Goal: Task Accomplishment & Management: Manage account settings

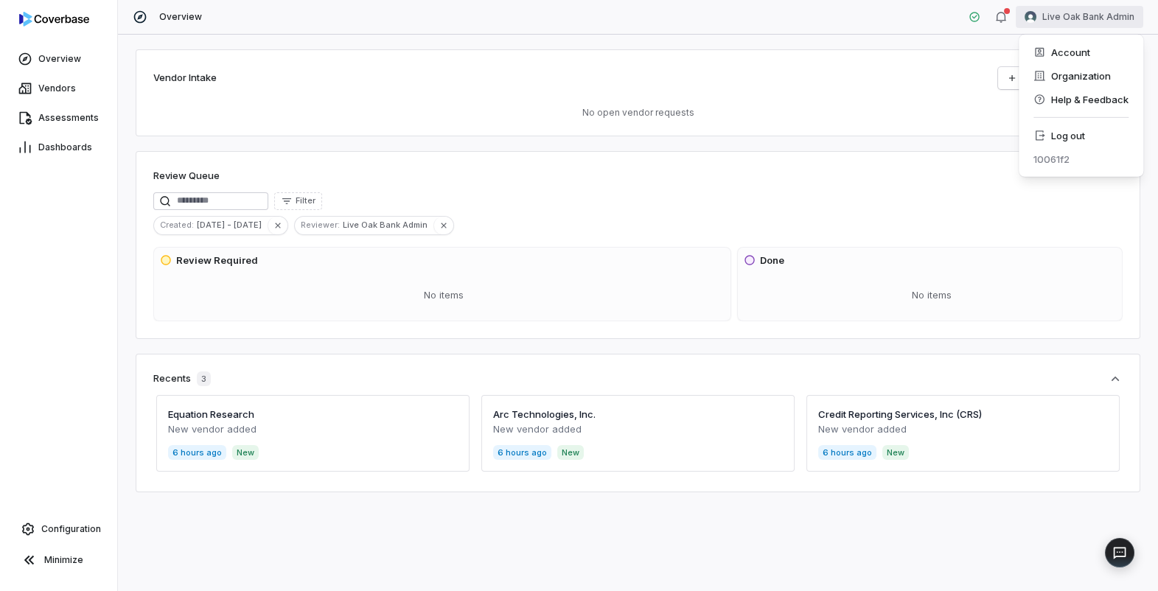
click at [1078, 8] on html "Overview Vendors Assessments Dashboards Configuration Minimize Overview Live Oa…" at bounding box center [579, 295] width 1158 height 591
click at [1066, 133] on div "Log out" at bounding box center [1081, 136] width 113 height 24
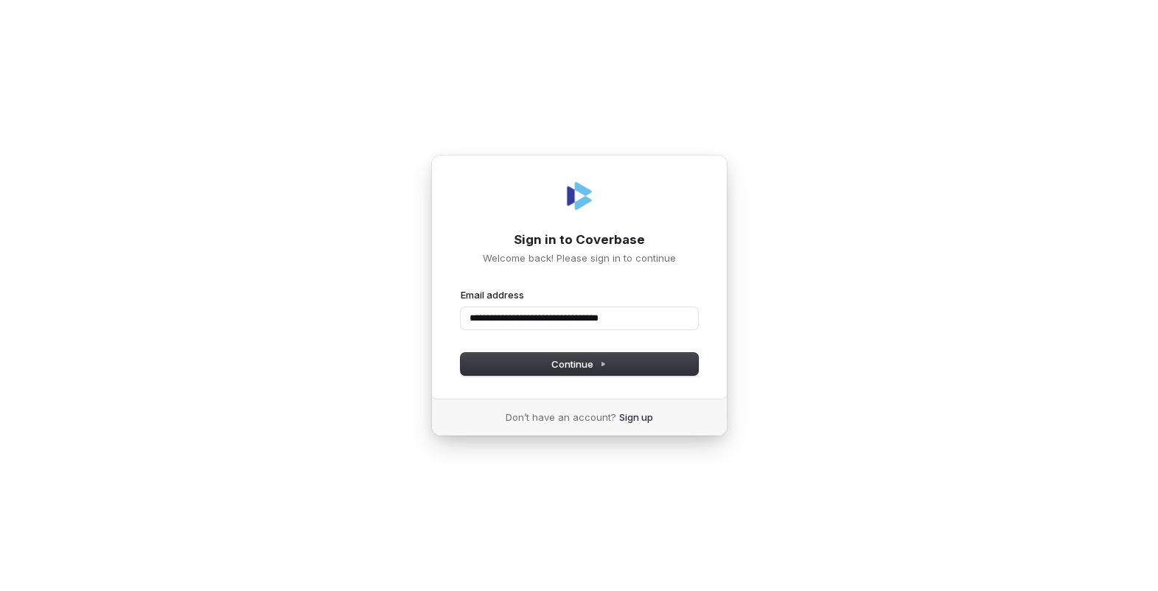
type input "**********"
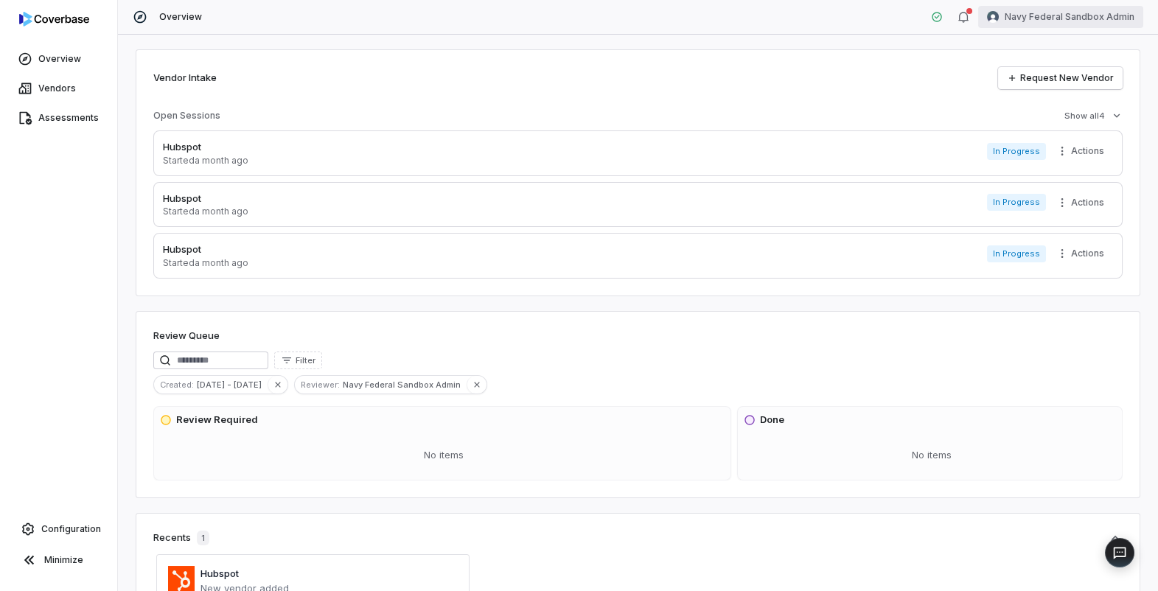
click at [1064, 24] on html "Overview Vendors Assessments Configuration Minimize Overview Navy Federal Sandb…" at bounding box center [579, 295] width 1158 height 591
click at [1064, 141] on div "Log out" at bounding box center [1081, 136] width 113 height 24
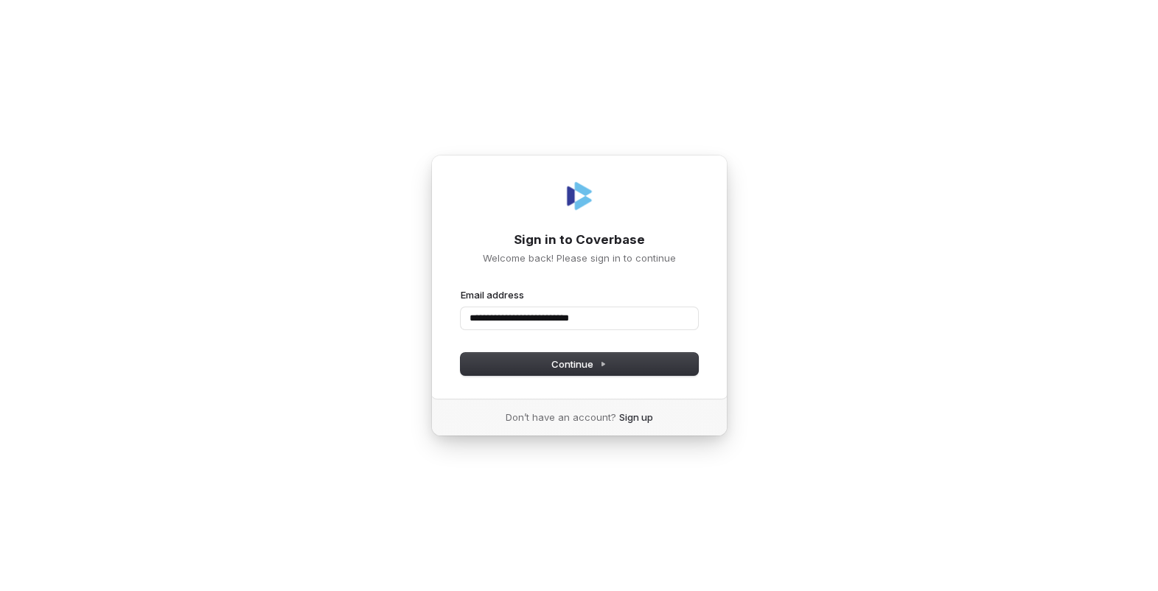
type input "**********"
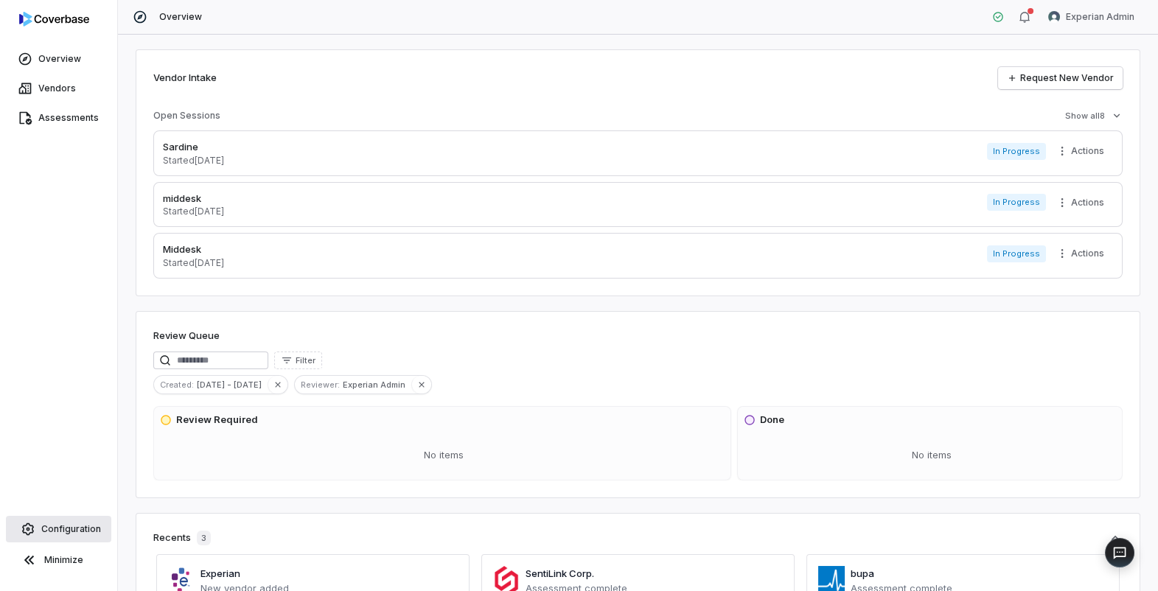
click at [76, 528] on span "Configuration" at bounding box center [71, 529] width 60 height 12
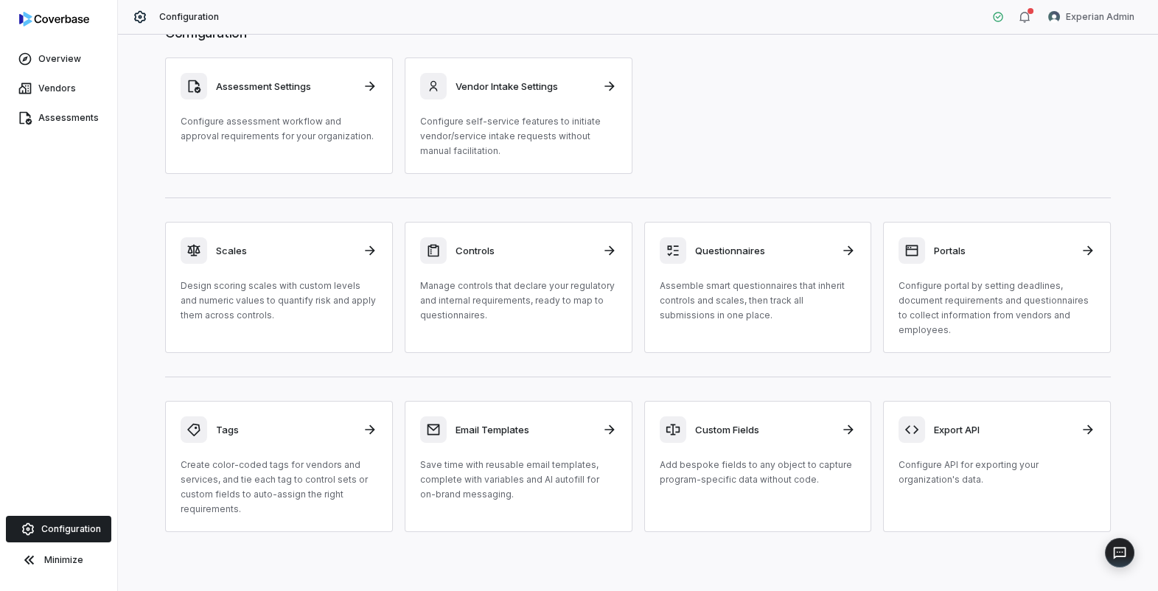
scroll to position [43, 0]
click at [250, 266] on div "Scales Design scoring scales with custom levels and numeric values to quantify …" at bounding box center [279, 278] width 197 height 86
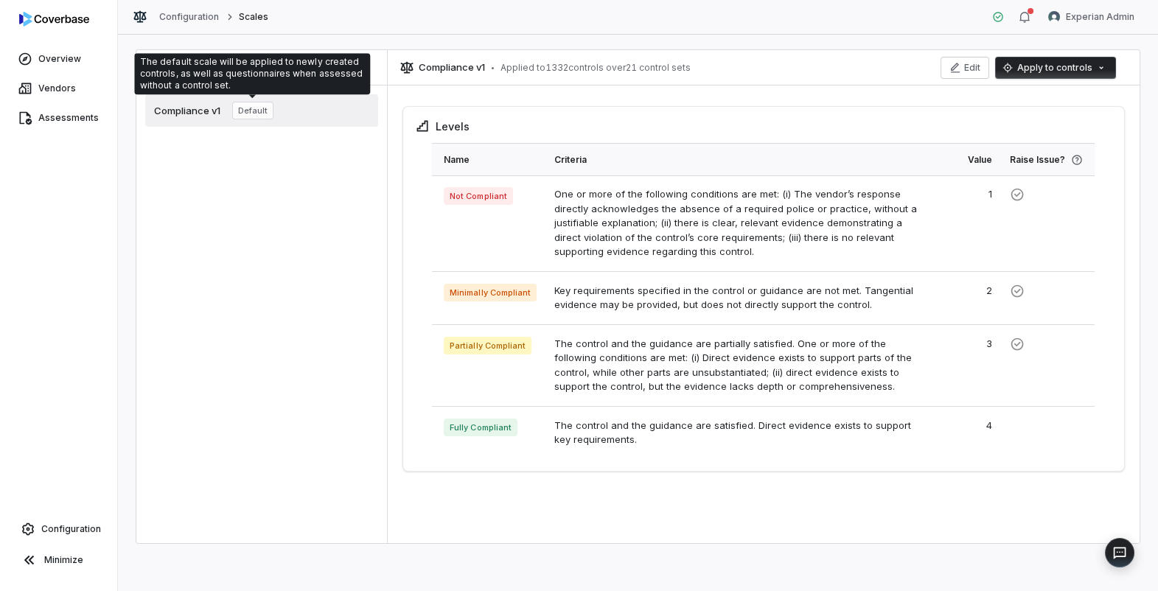
click at [207, 118] on div "Compliance v1 Default" at bounding box center [213, 111] width 119 height 18
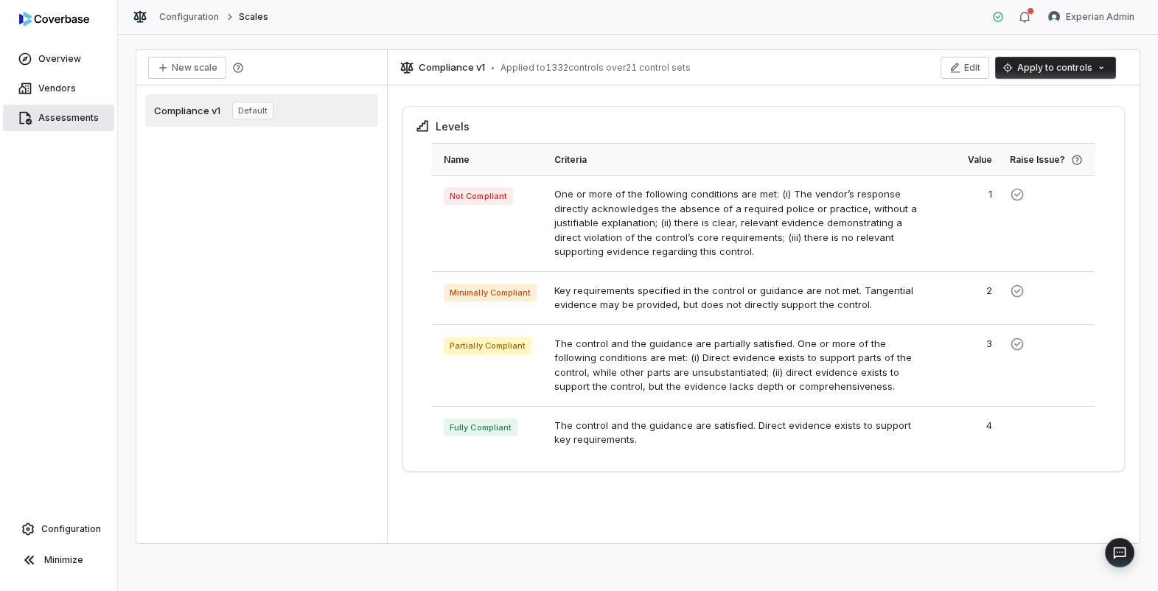
click at [74, 119] on span "Assessments" at bounding box center [68, 118] width 60 height 12
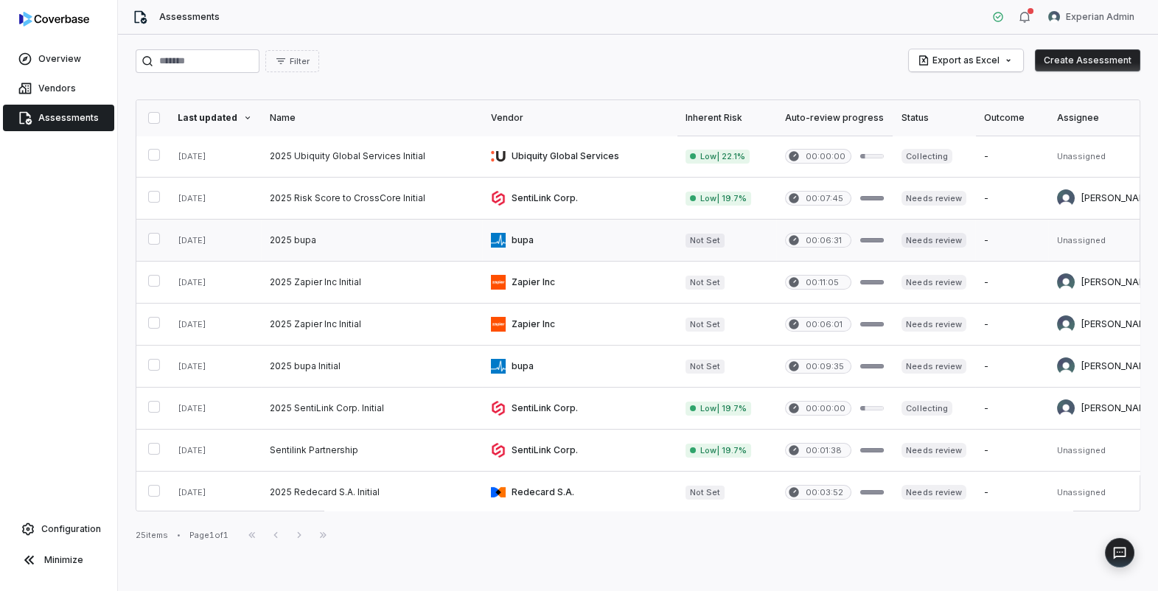
click at [293, 229] on link at bounding box center [371, 240] width 221 height 41
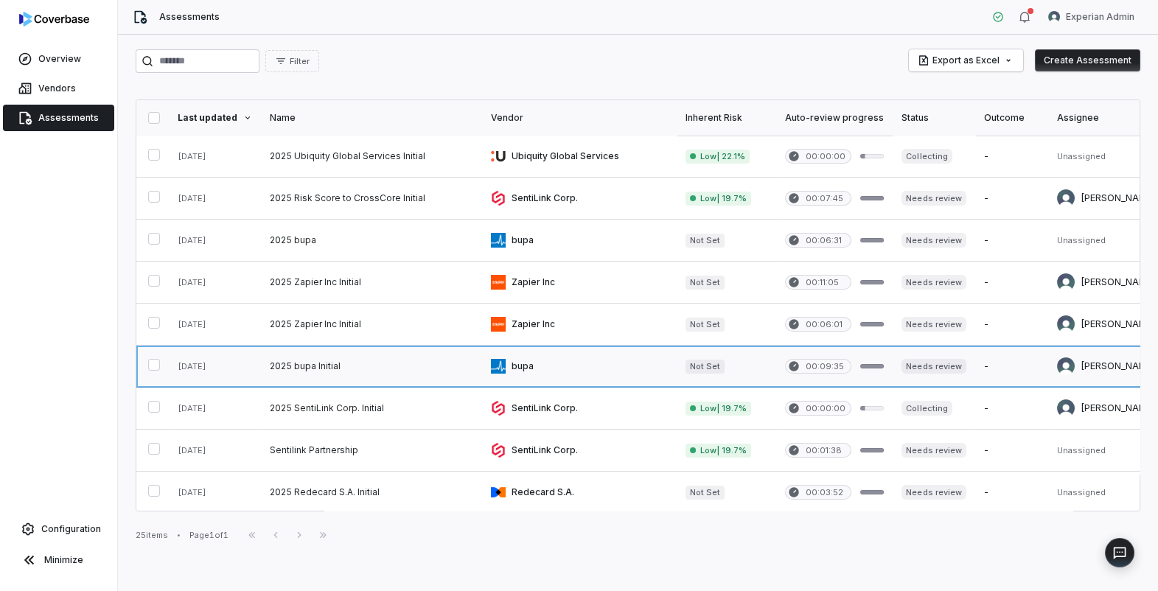
click at [320, 367] on link at bounding box center [371, 366] width 221 height 41
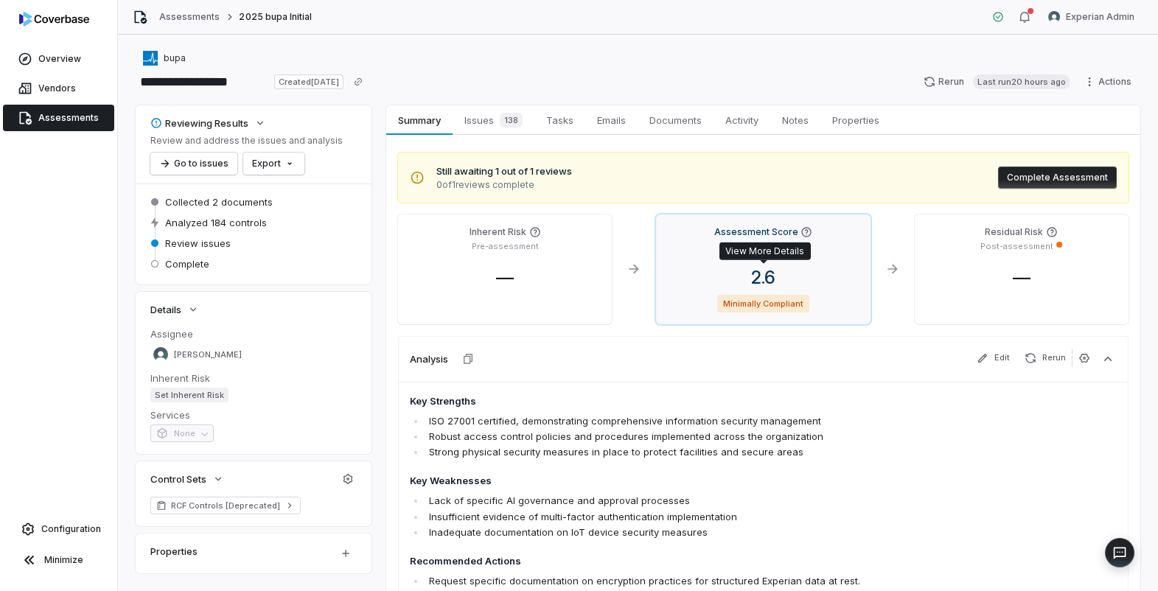
click at [778, 268] on span "2.6" at bounding box center [763, 277] width 48 height 21
click at [773, 271] on span "2.6" at bounding box center [763, 277] width 48 height 21
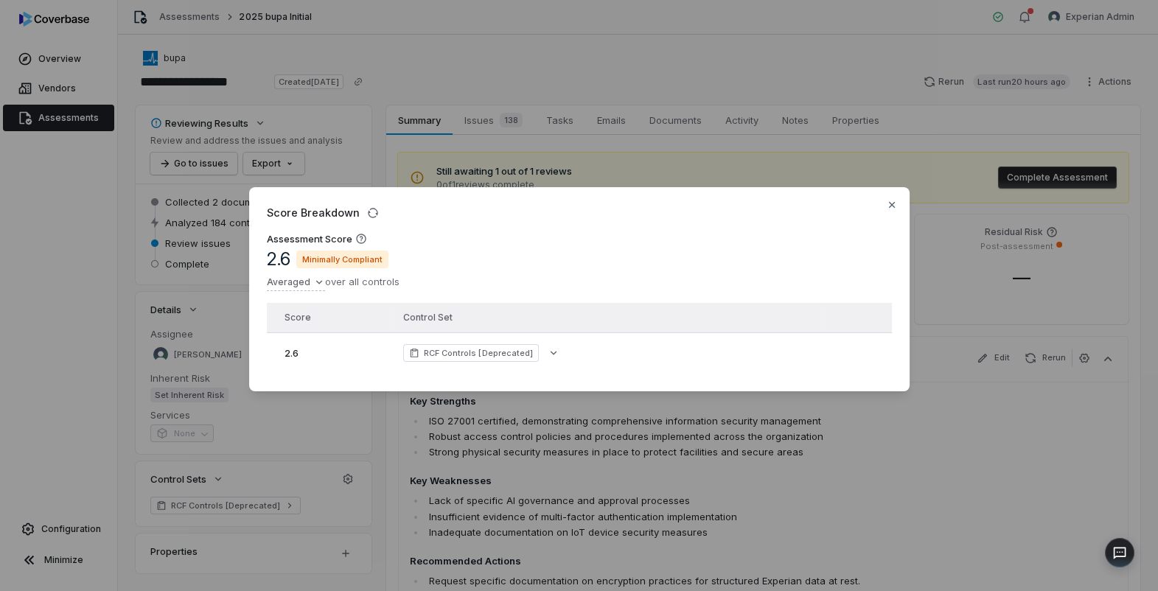
click at [871, 108] on div "Score Breakdown Assessment Score 2.6 Minimally Compliant Averaged over all cont…" at bounding box center [579, 295] width 1158 height 591
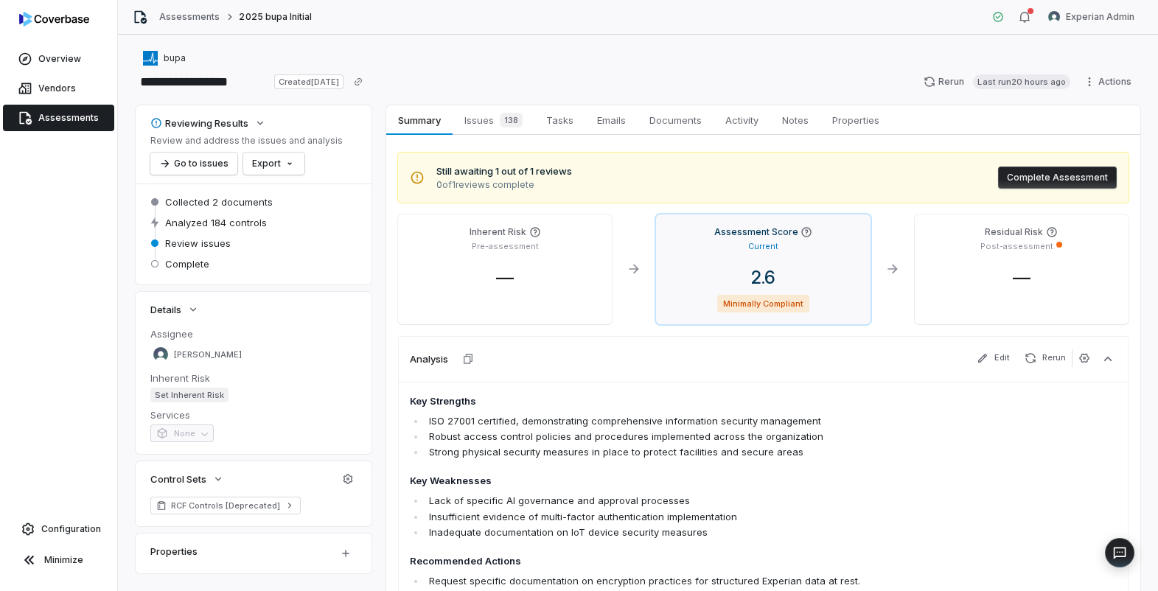
click at [776, 287] on span "2.6" at bounding box center [763, 277] width 48 height 21
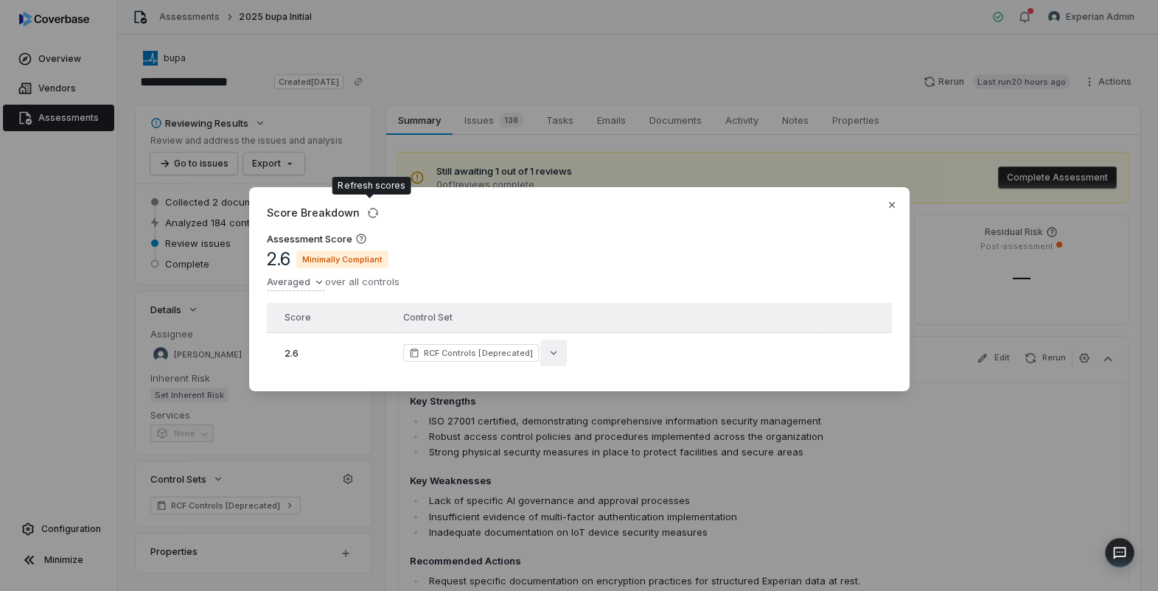
click at [549, 355] on icon "button" at bounding box center [554, 353] width 12 height 12
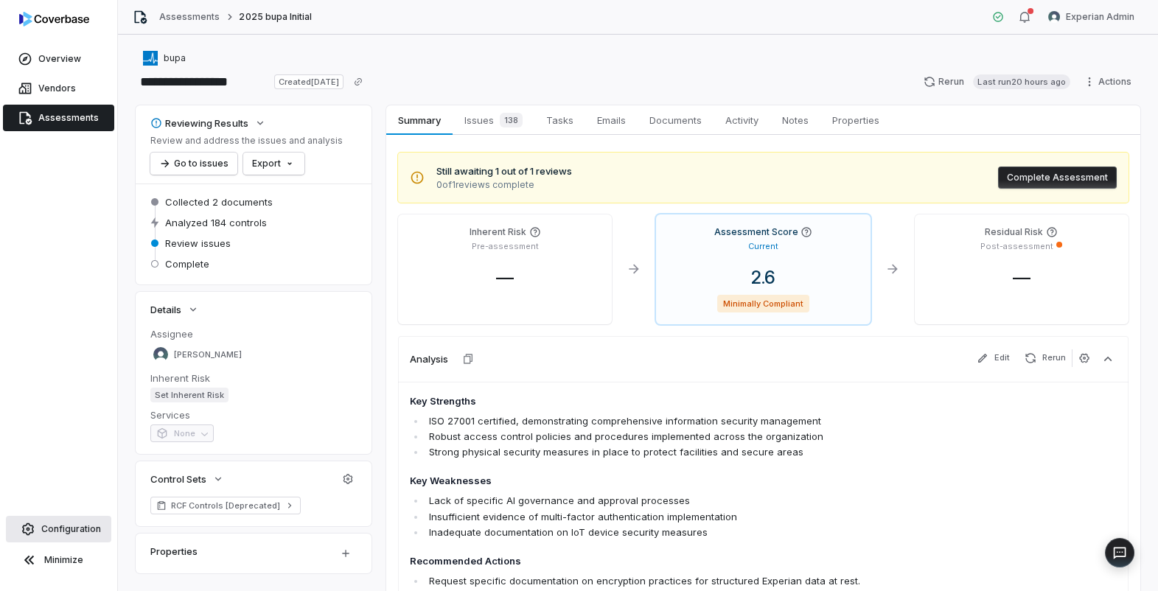
click at [56, 529] on span "Configuration" at bounding box center [71, 529] width 60 height 12
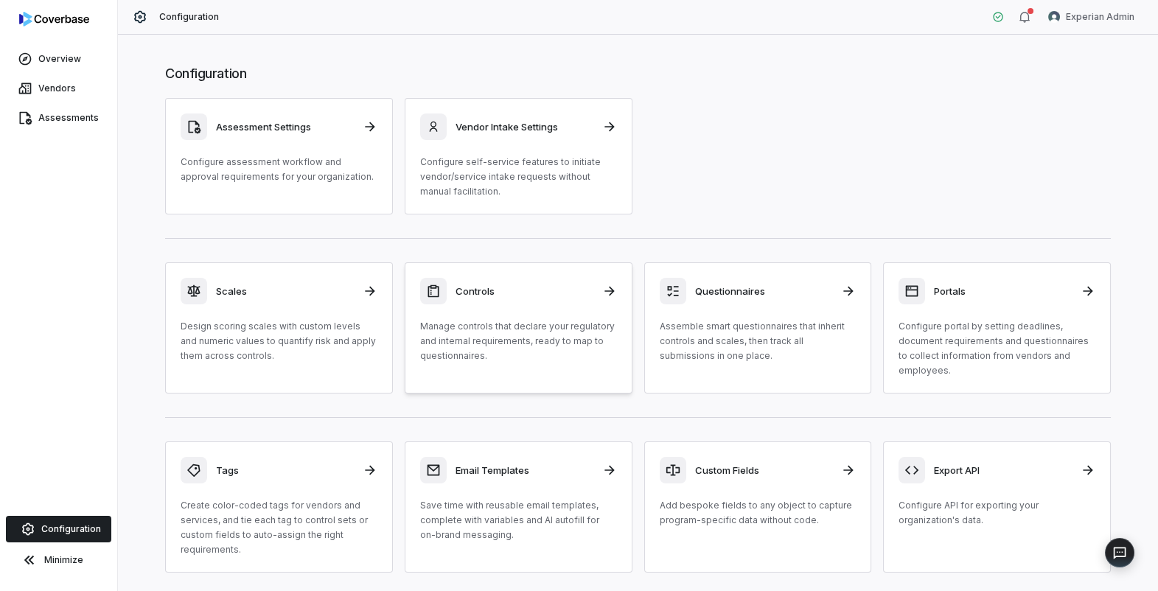
click at [532, 363] on link "Controls Manage controls that declare your regulatory and internal requirements…" at bounding box center [519, 327] width 228 height 131
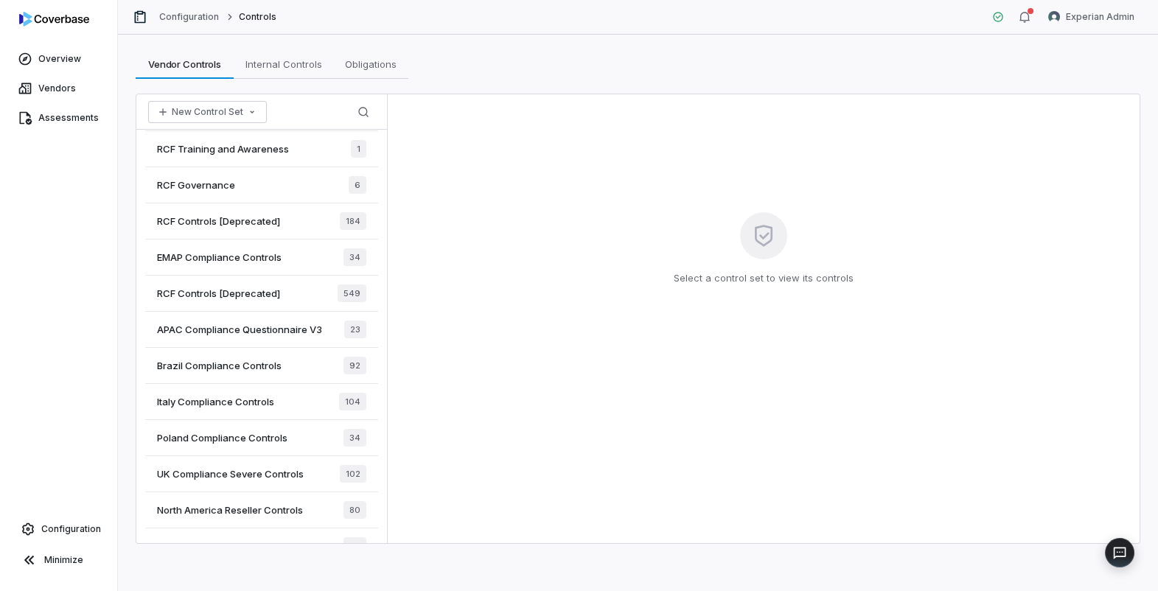
scroll to position [335, 0]
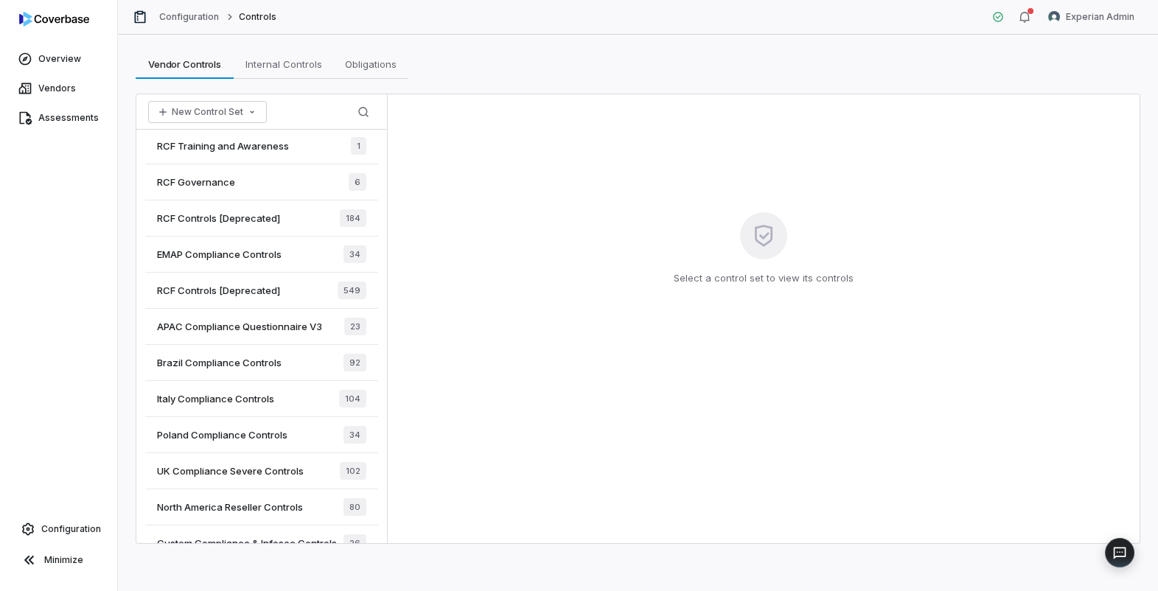
click at [268, 217] on span "RCF Controls [Deprecated]" at bounding box center [218, 218] width 123 height 13
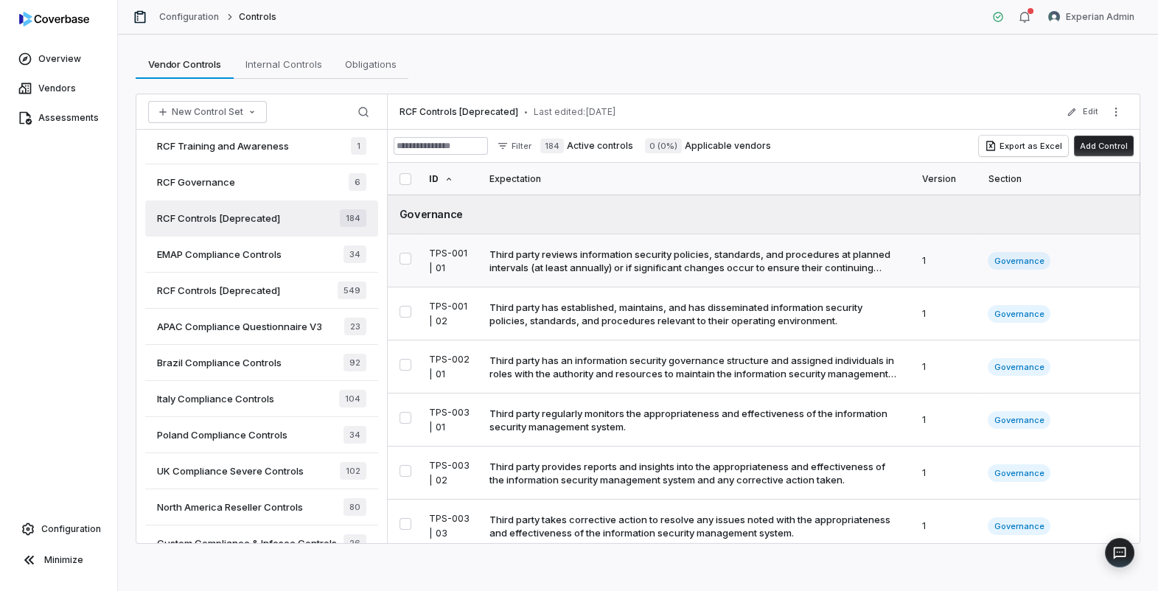
click at [756, 265] on div "Third party reviews information security policies, standards, and procedures at…" at bounding box center [693, 261] width 409 height 27
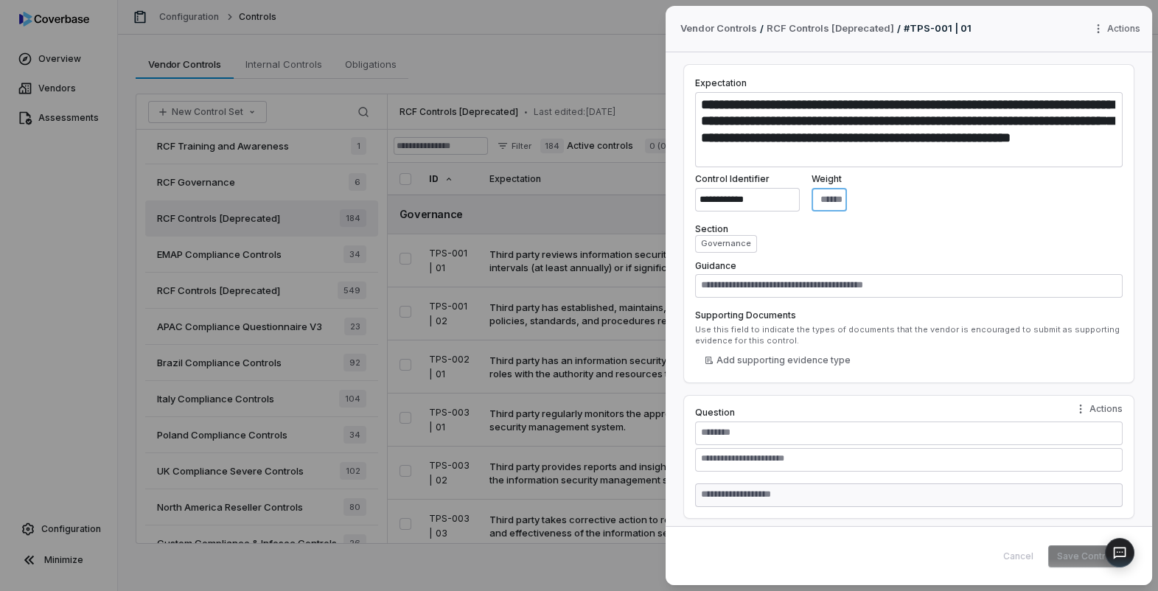
drag, startPoint x: 847, startPoint y: 200, endPoint x: 866, endPoint y: 200, distance: 19.2
click at [866, 200] on div "**********" at bounding box center [909, 192] width 428 height 38
type textarea "*"
